Goal: Task Accomplishment & Management: Use online tool/utility

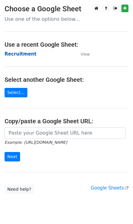
click at [19, 54] on strong "Recruitment" at bounding box center [21, 53] width 32 height 5
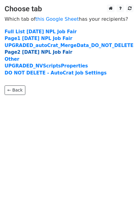
click at [25, 52] on strong "Page2 [DATE] NPL Job Fair" at bounding box center [39, 51] width 68 height 5
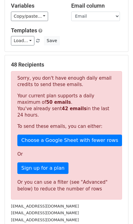
scroll to position [91, 0]
